Goal: Find specific page/section: Locate a particular part of the current website

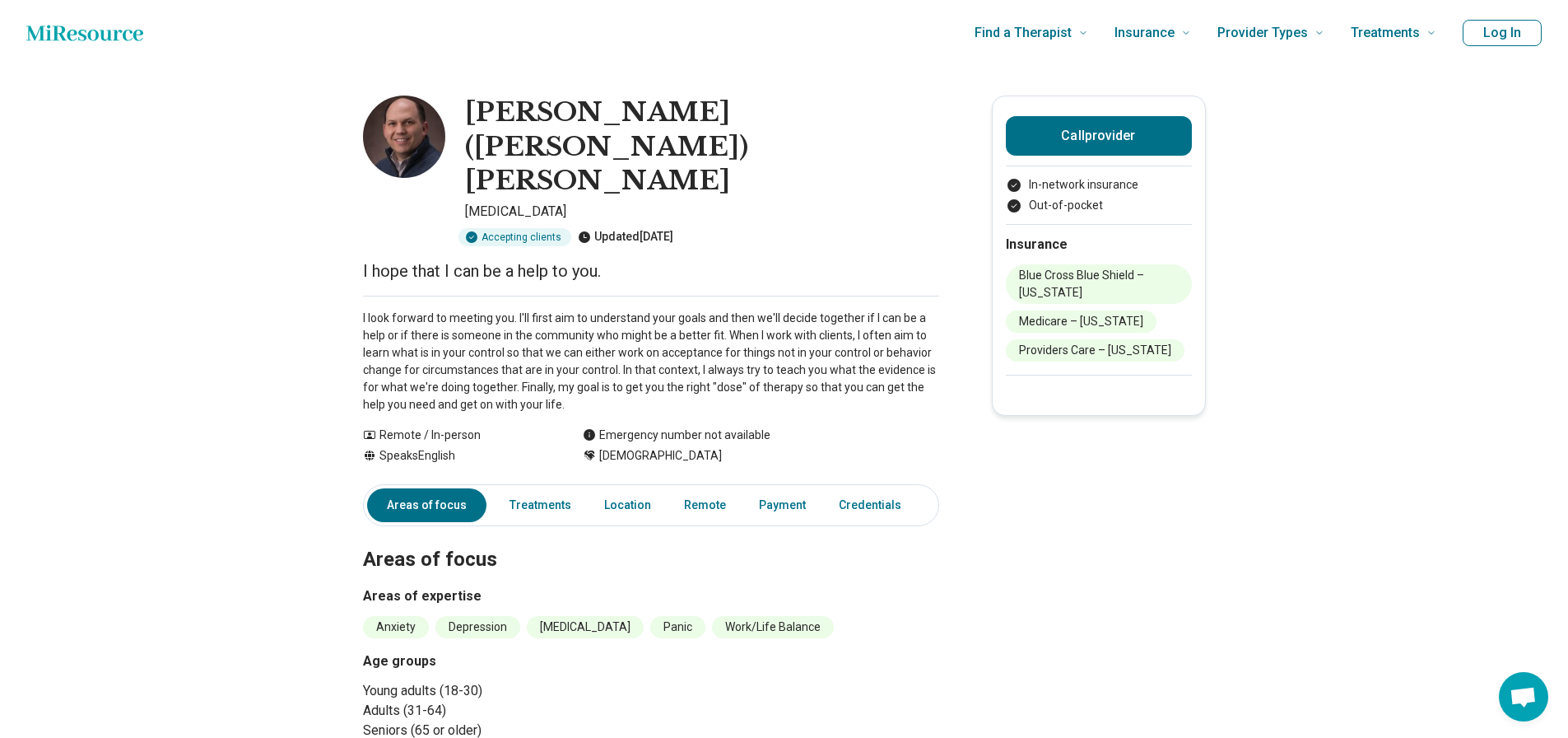
click at [569, 309] on p "I look forward to meeting you. I'll first aim to understand your goals and then…" at bounding box center [650, 361] width 576 height 104
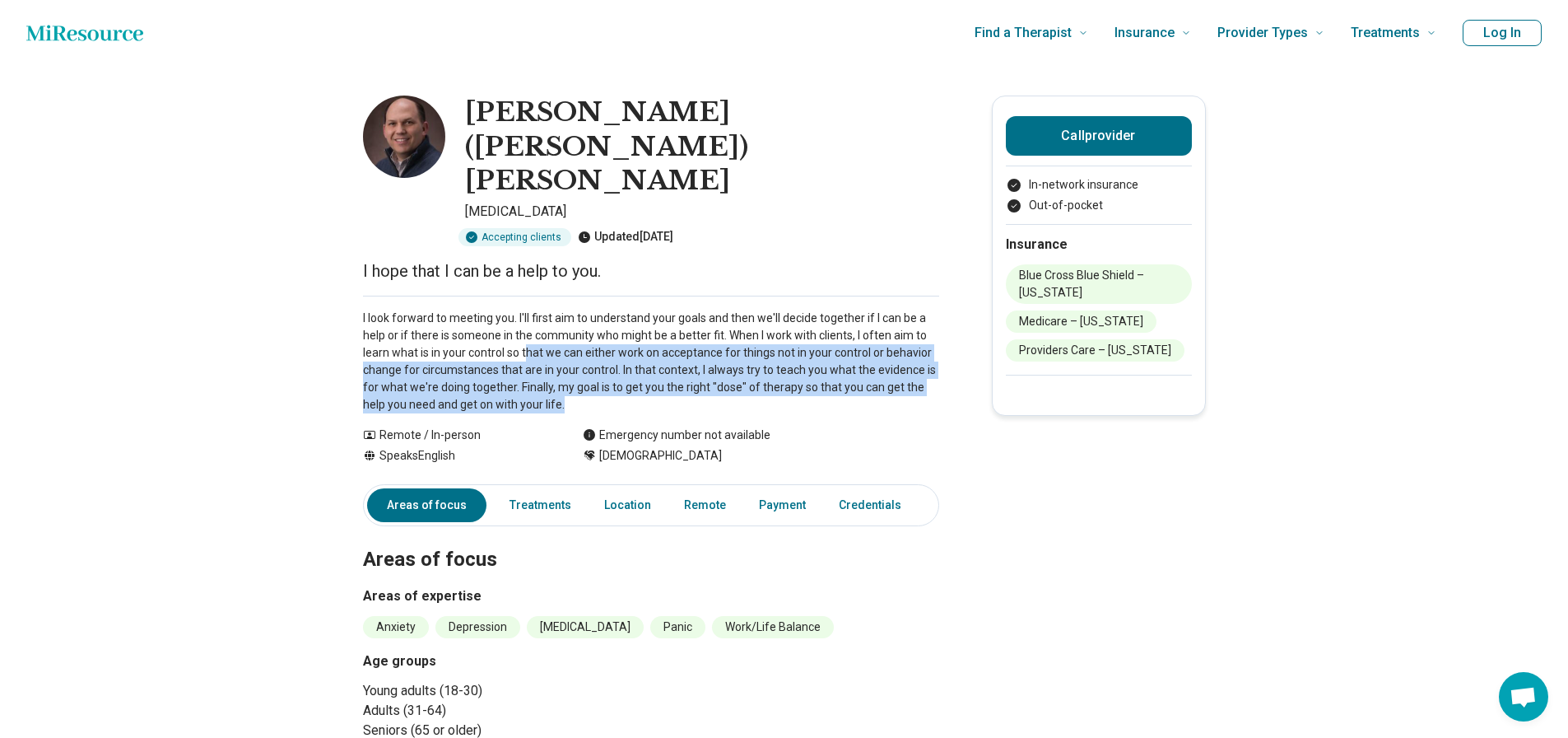
drag, startPoint x: 531, startPoint y: 283, endPoint x: 648, endPoint y: 337, distance: 128.9
click at [648, 337] on p "I look forward to meeting you. I'll first aim to understand your goals and then…" at bounding box center [650, 361] width 576 height 104
click at [459, 310] on p "I look forward to meeting you. I'll first aim to understand your goals and then…" at bounding box center [650, 361] width 576 height 104
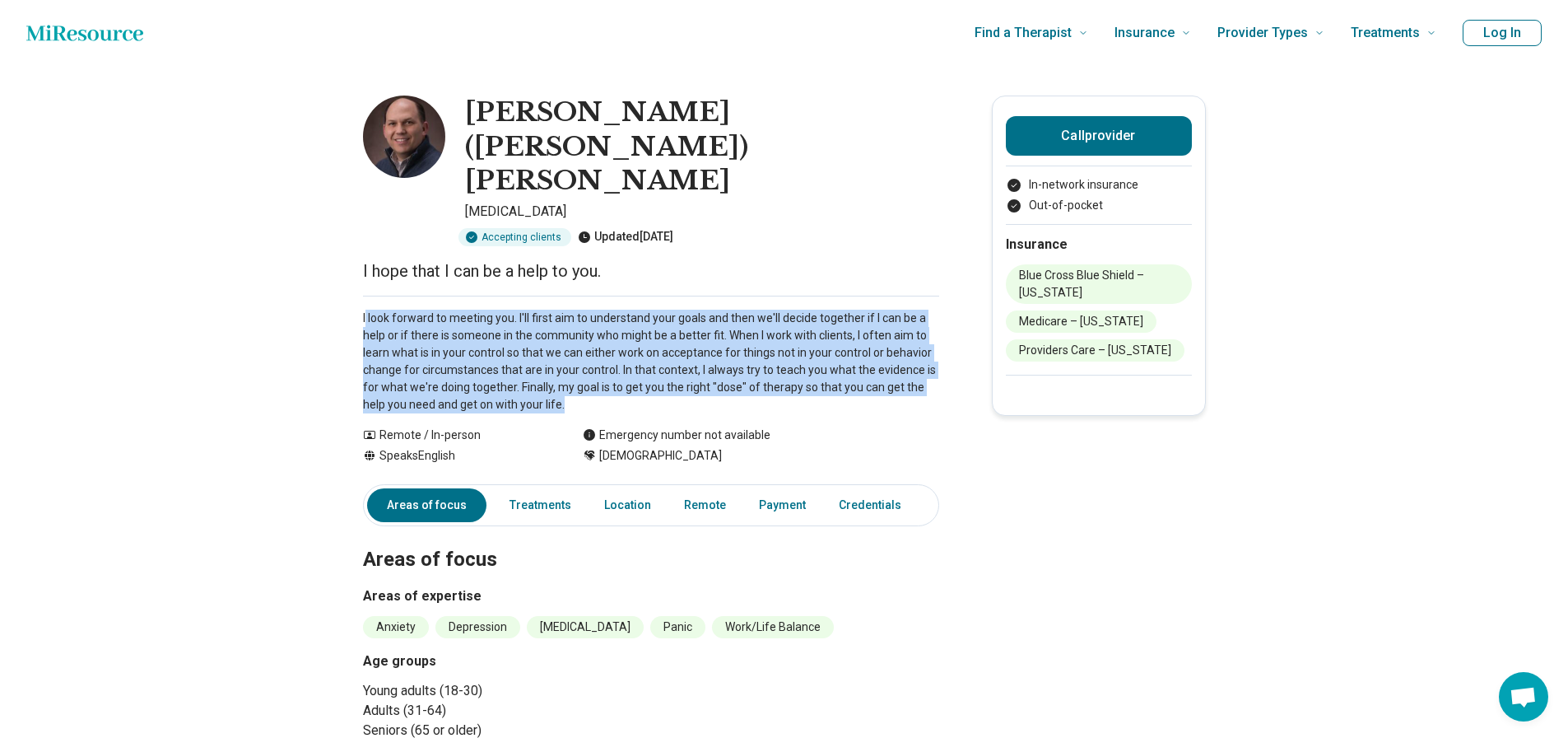
drag, startPoint x: 370, startPoint y: 246, endPoint x: 647, endPoint y: 335, distance: 290.9
click at [647, 335] on p "I look forward to meeting you. I'll first aim to understand your goals and then…" at bounding box center [650, 361] width 576 height 104
click at [610, 336] on p "I look forward to meeting you. I'll first aim to understand your goals and then…" at bounding box center [650, 361] width 576 height 104
drag, startPoint x: 569, startPoint y: 336, endPoint x: 313, endPoint y: 232, distance: 276.3
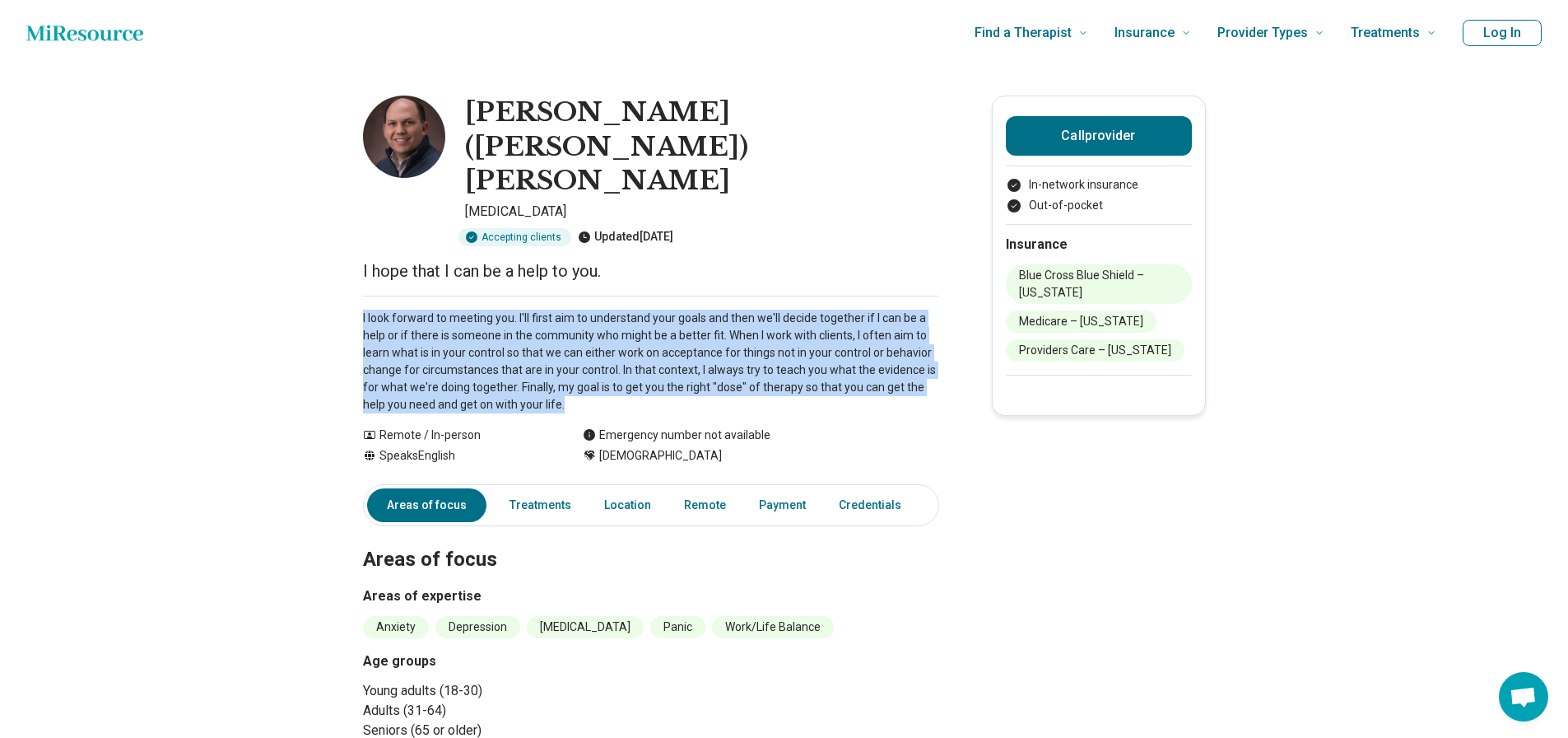
click at [438, 309] on p "I look forward to meeting you. I'll first aim to understand your goals and then…" at bounding box center [650, 361] width 576 height 104
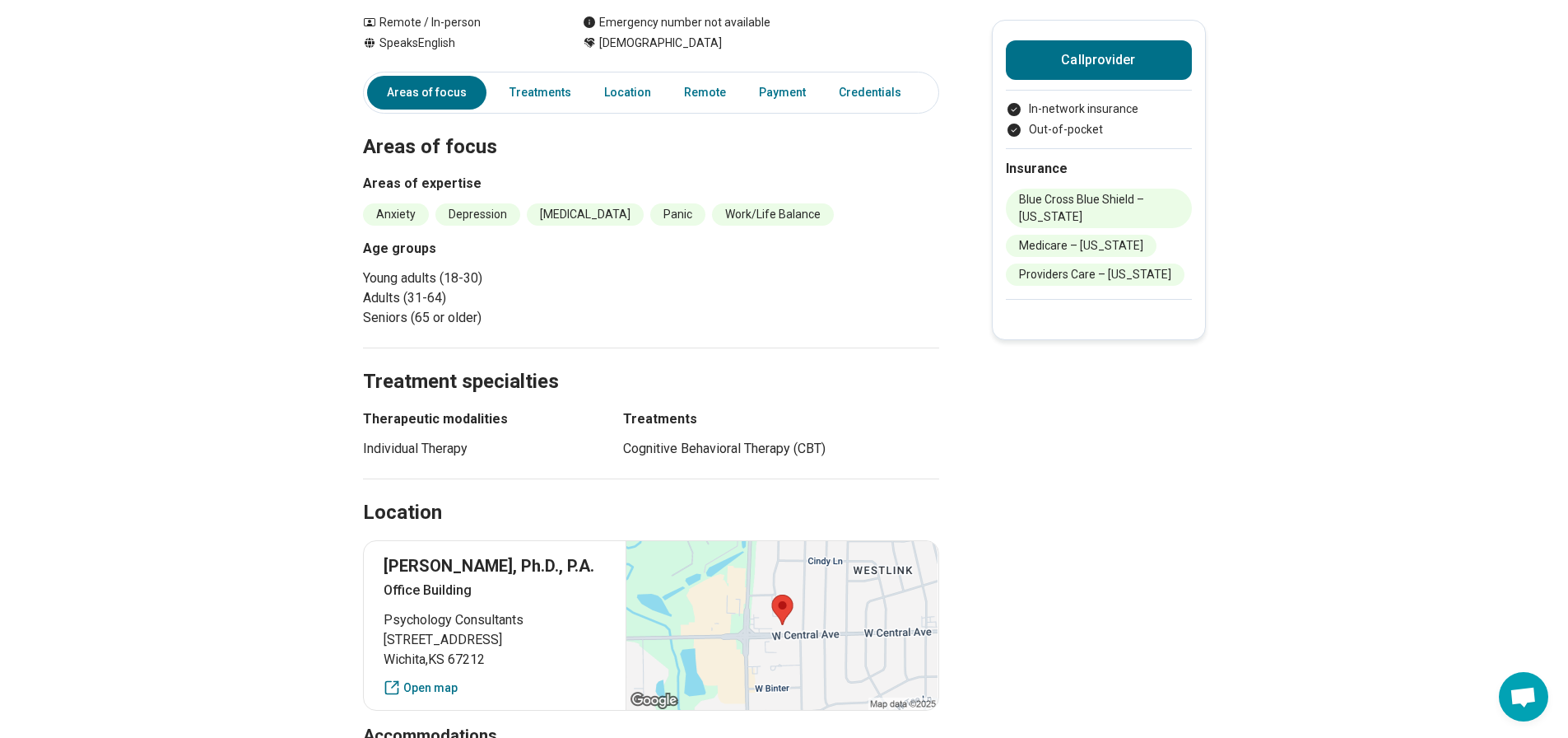
scroll to position [576, 0]
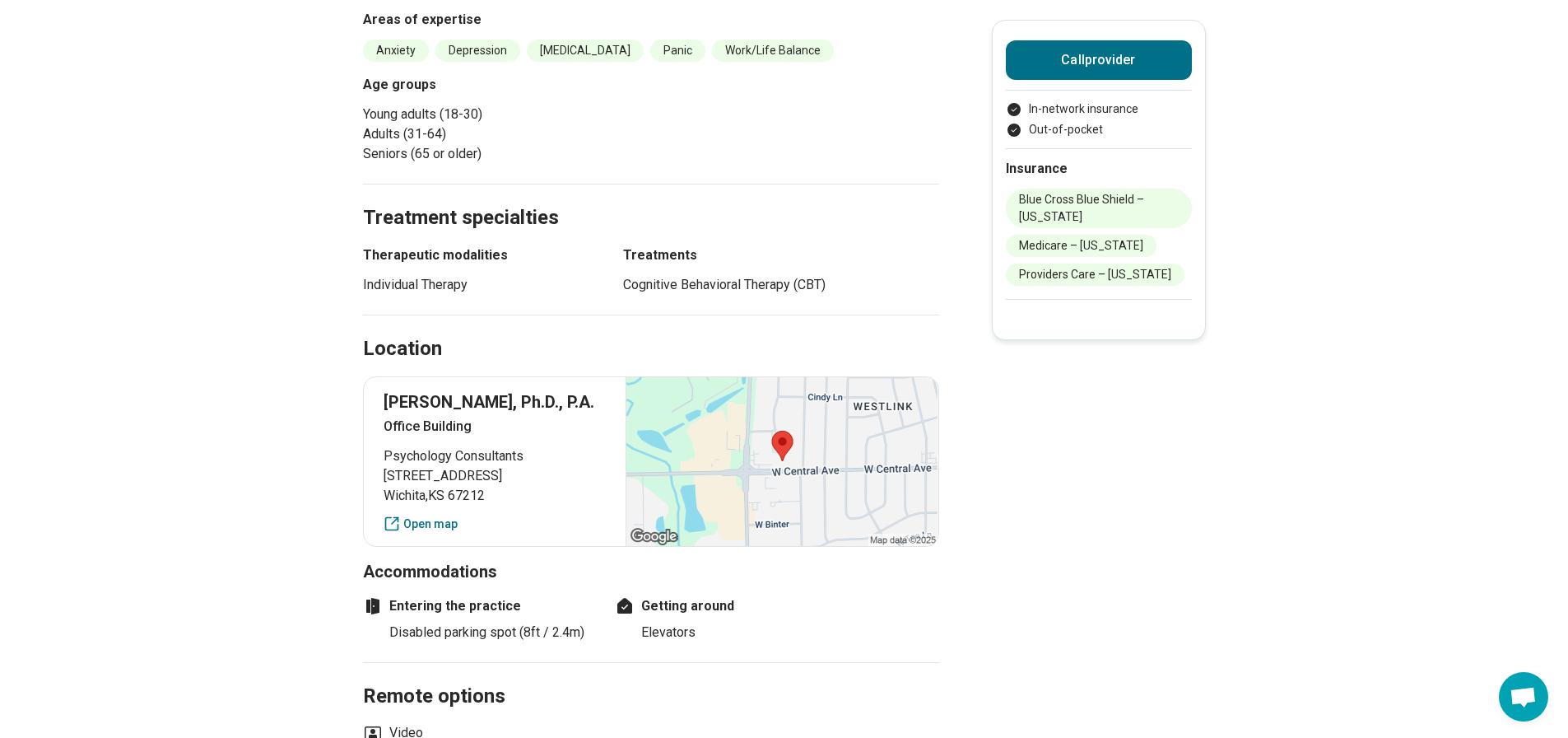
click at [433, 446] on span "Psychology Consultants" at bounding box center [495, 455] width 223 height 20
